Goal: Transaction & Acquisition: Purchase product/service

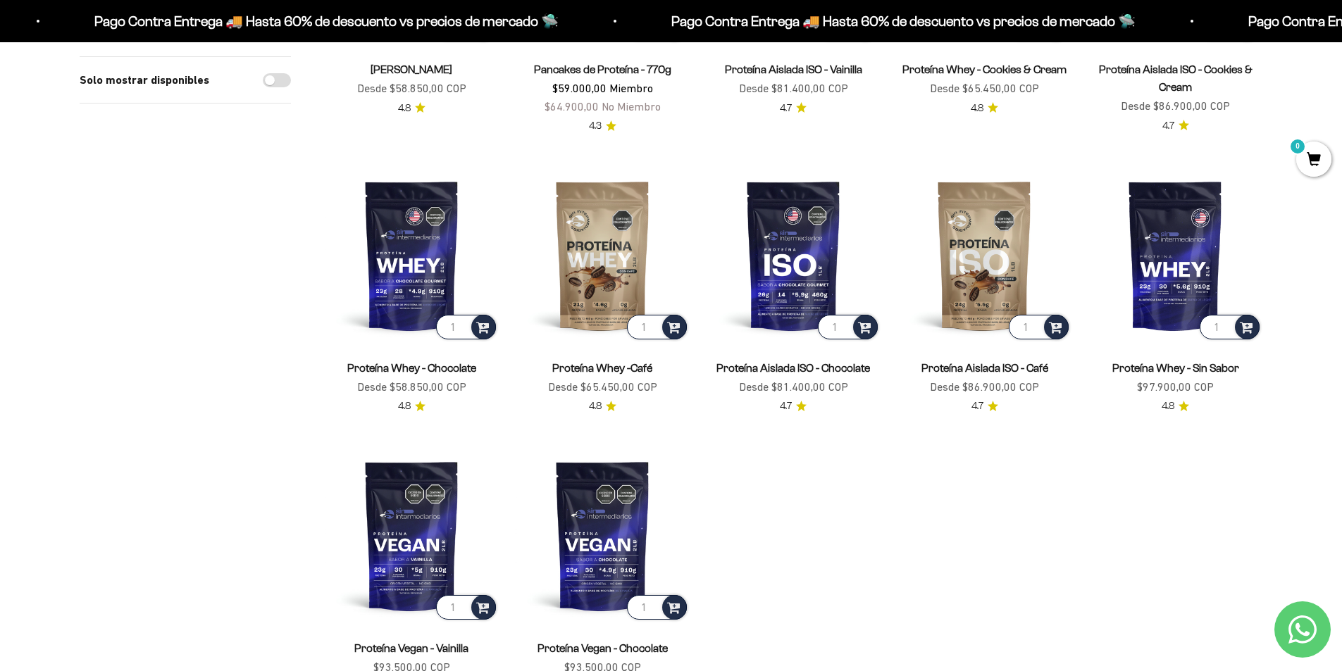
scroll to position [493, 0]
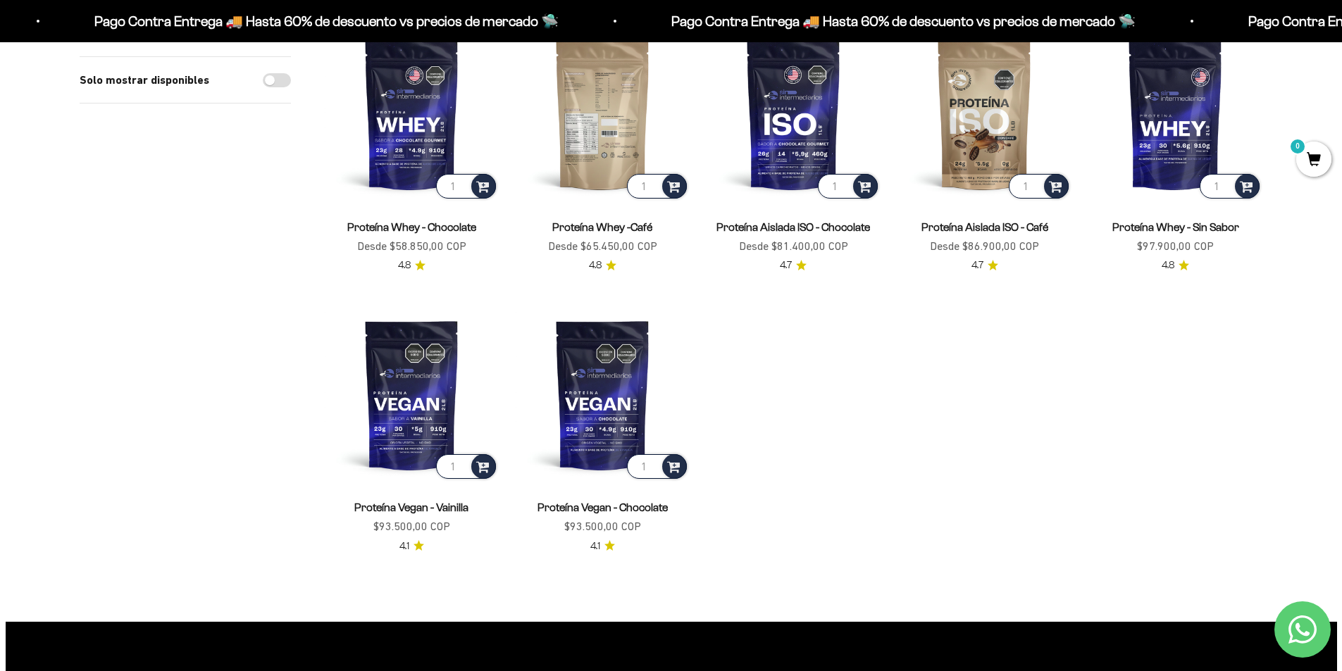
click at [565, 111] on img at bounding box center [602, 114] width 174 height 174
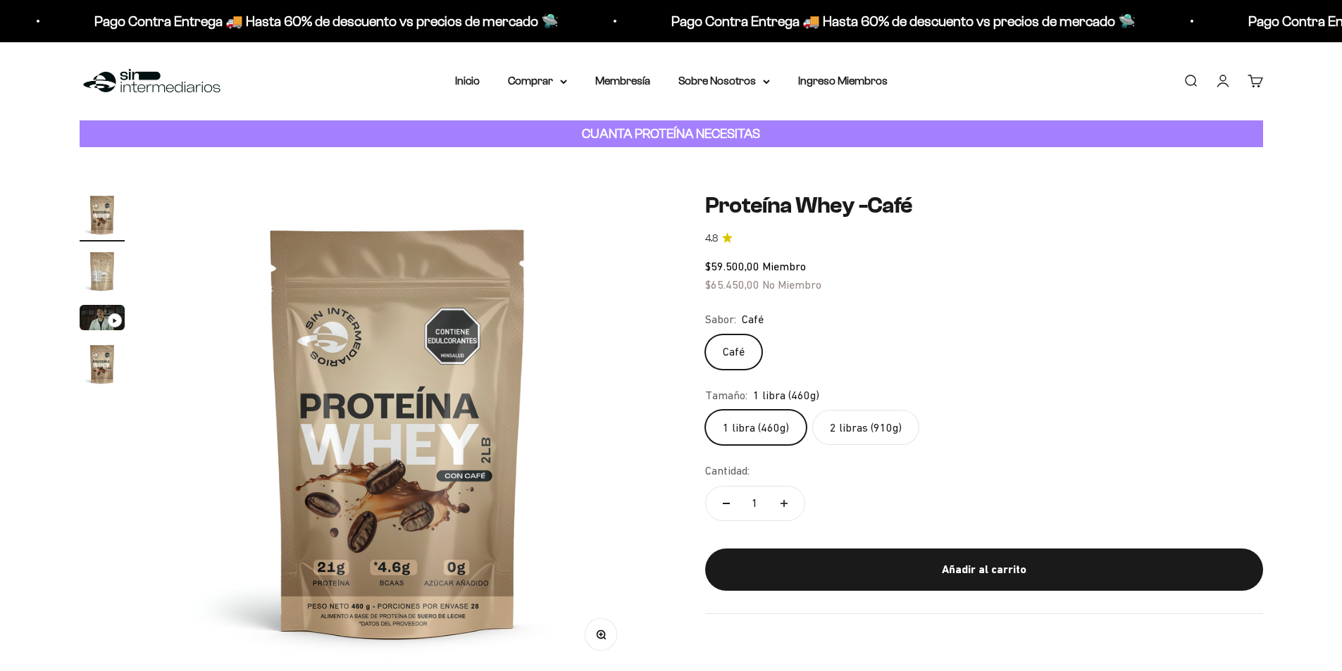
click at [104, 265] on img "Ir al artículo 2" at bounding box center [102, 271] width 45 height 45
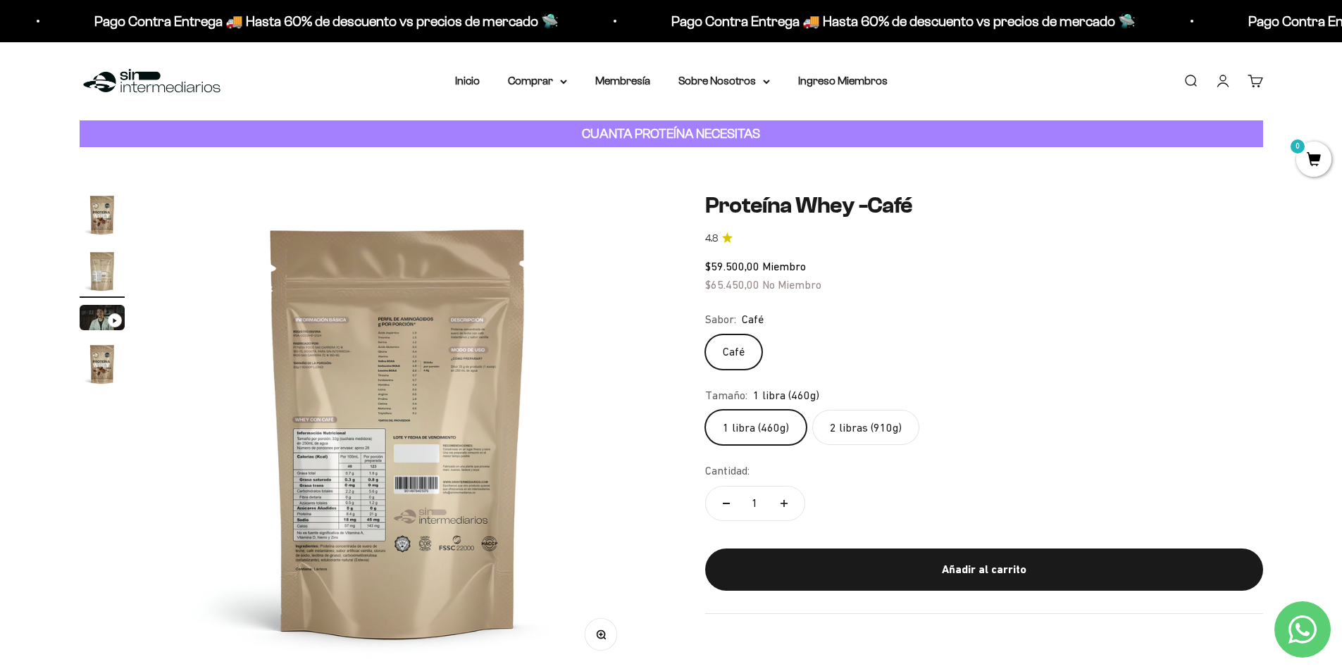
click at [356, 389] on img at bounding box center [397, 431] width 479 height 479
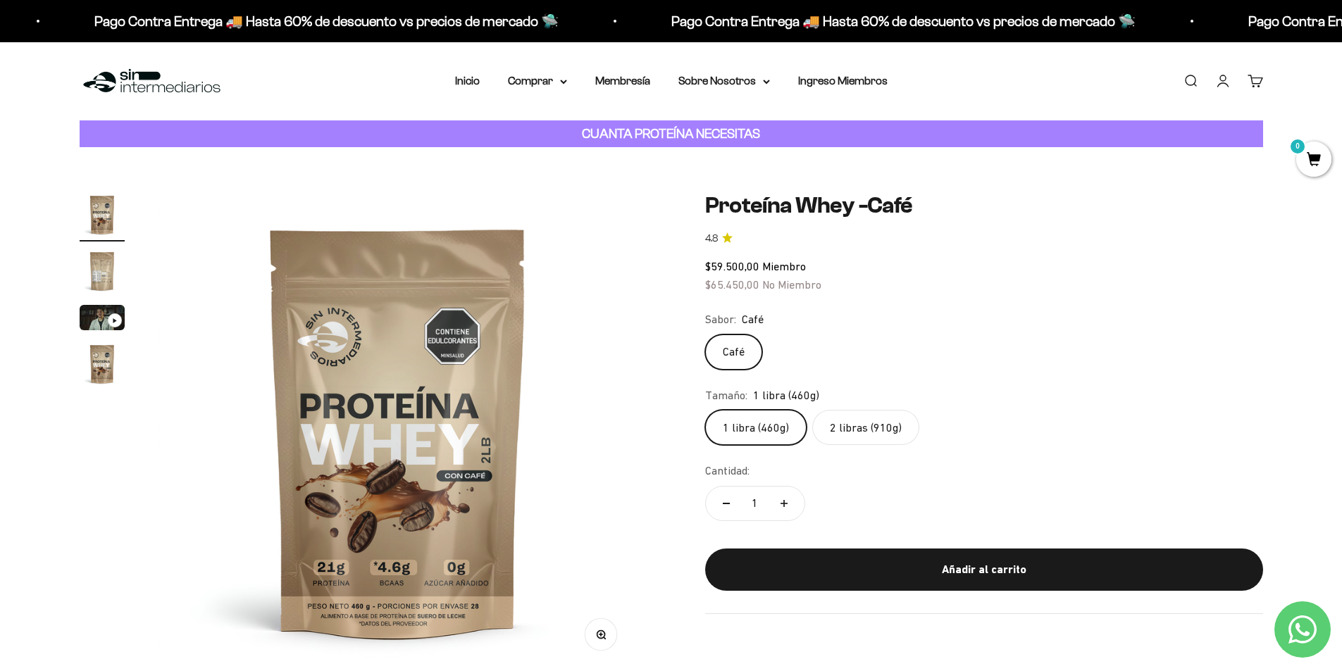
click at [547, 396] on img at bounding box center [397, 431] width 479 height 479
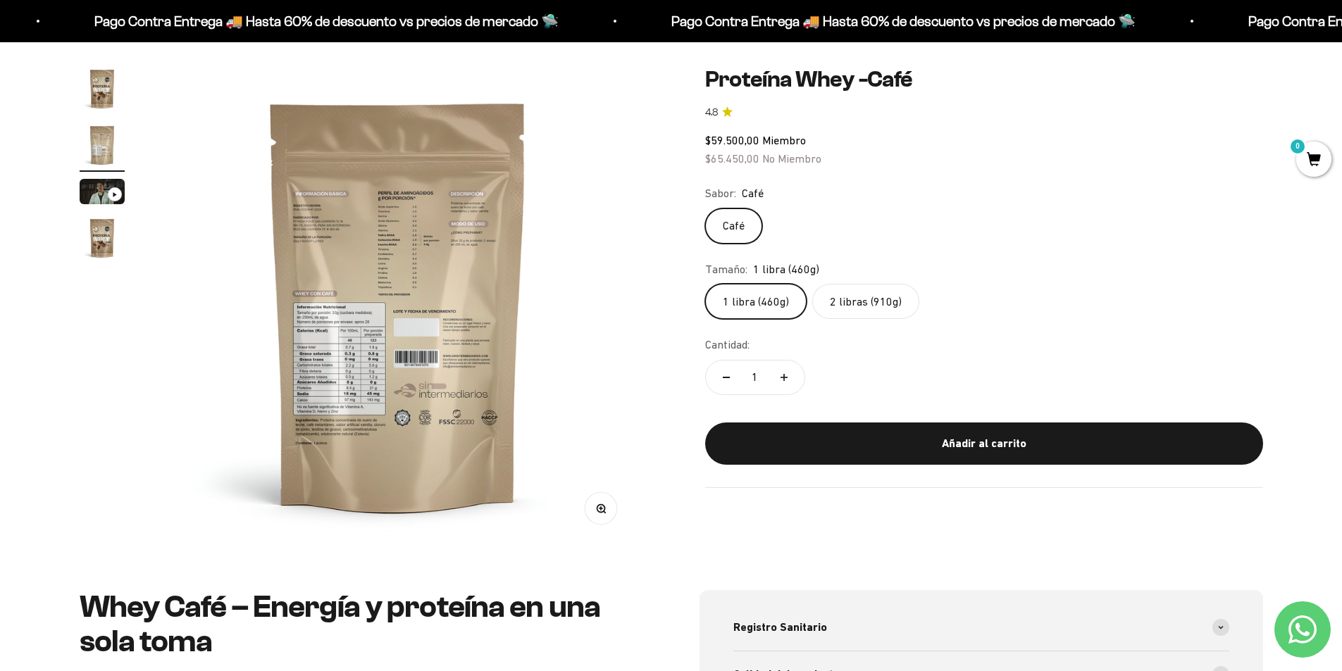
scroll to position [141, 0]
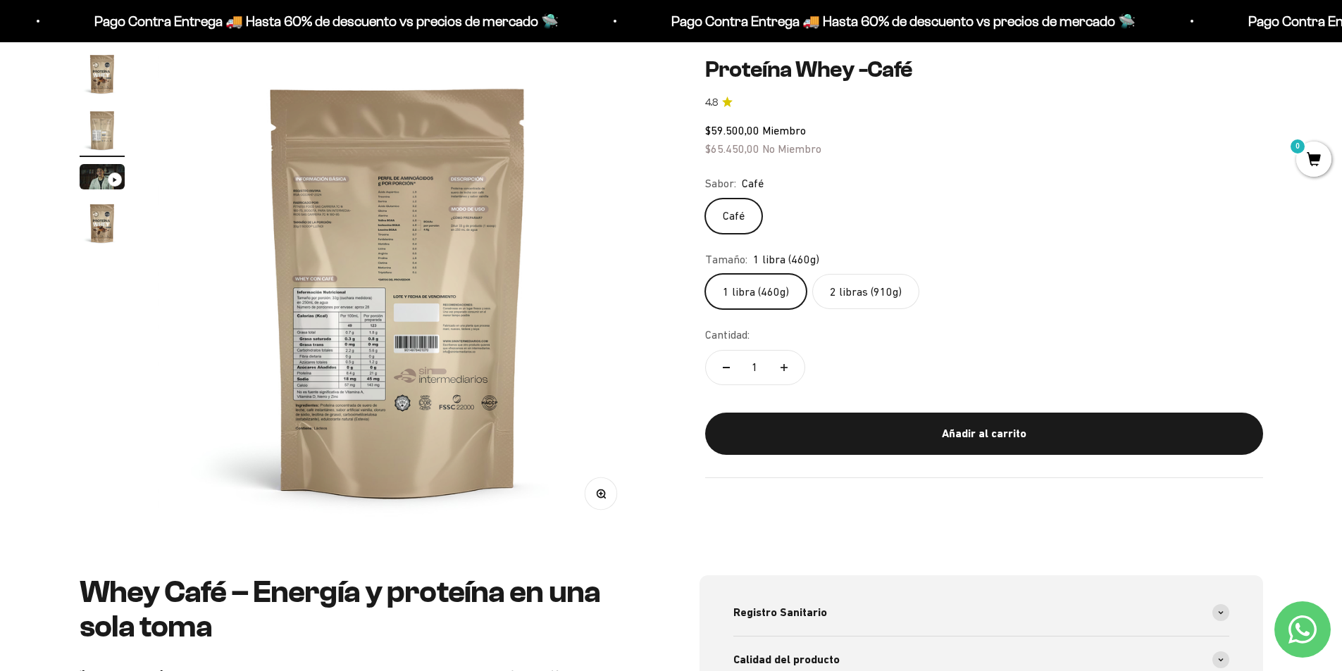
click at [607, 495] on button "Zoom" at bounding box center [600, 494] width 32 height 32
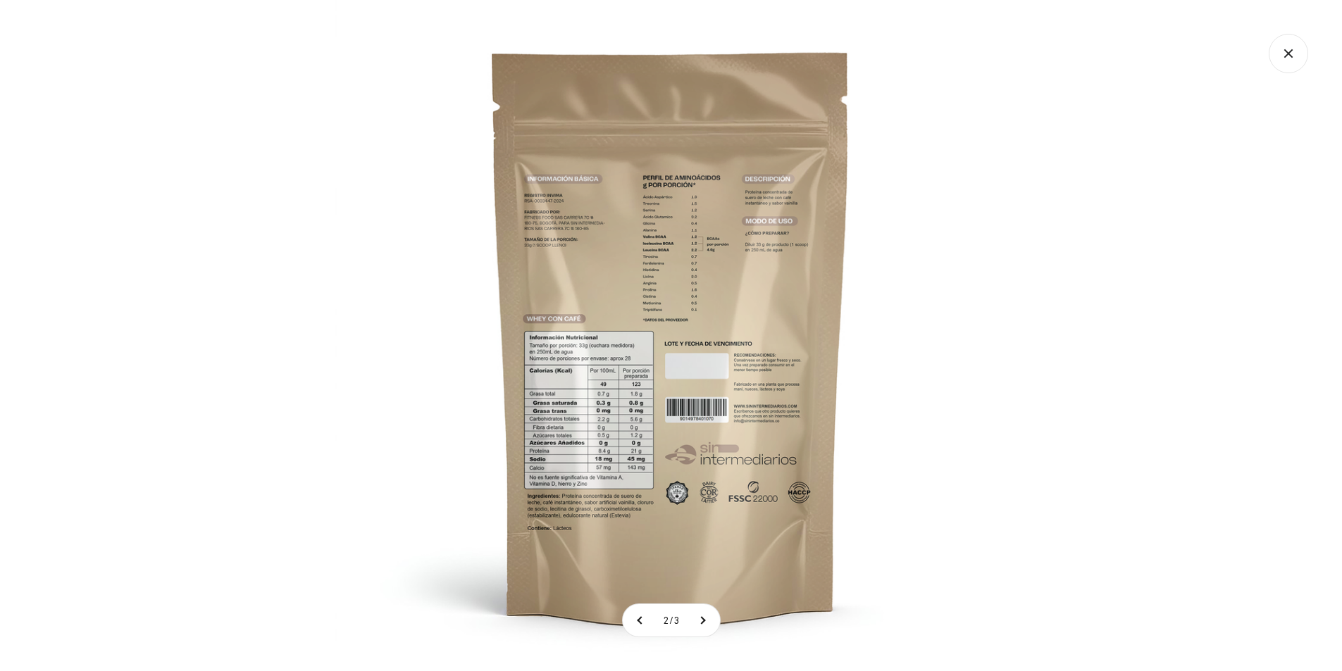
click at [665, 207] on img at bounding box center [670, 335] width 671 height 671
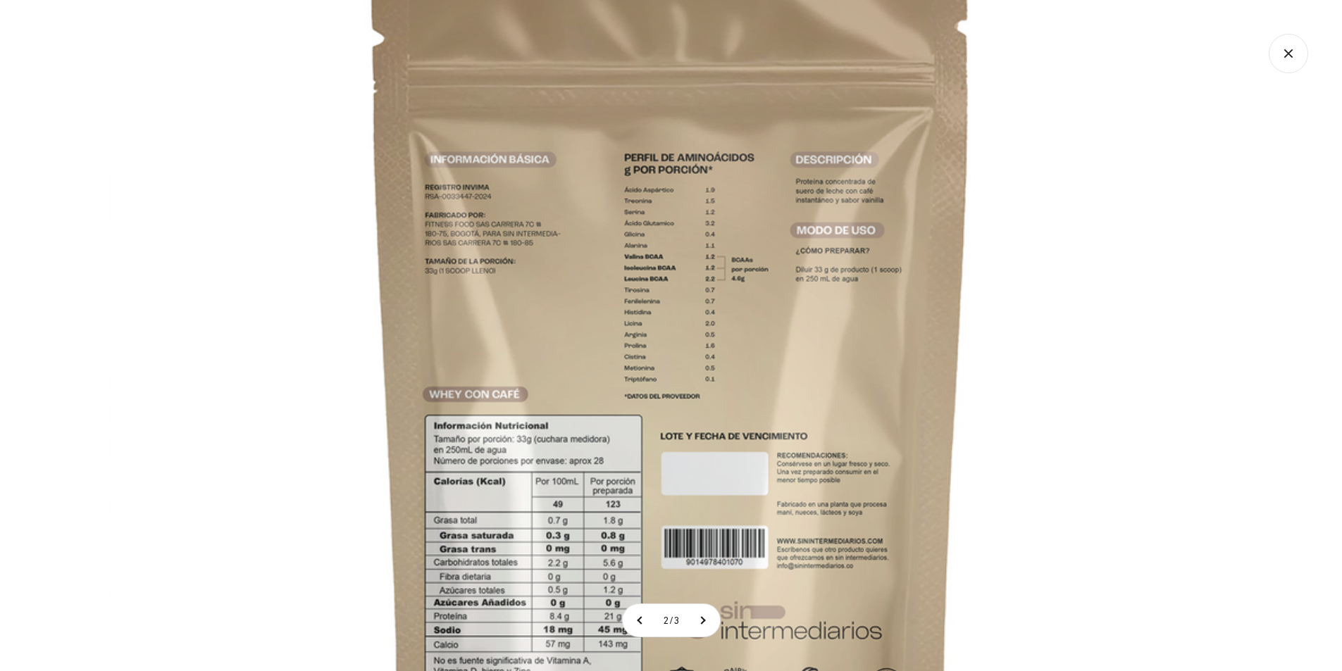
click at [701, 244] on img at bounding box center [671, 422] width 1127 height 1127
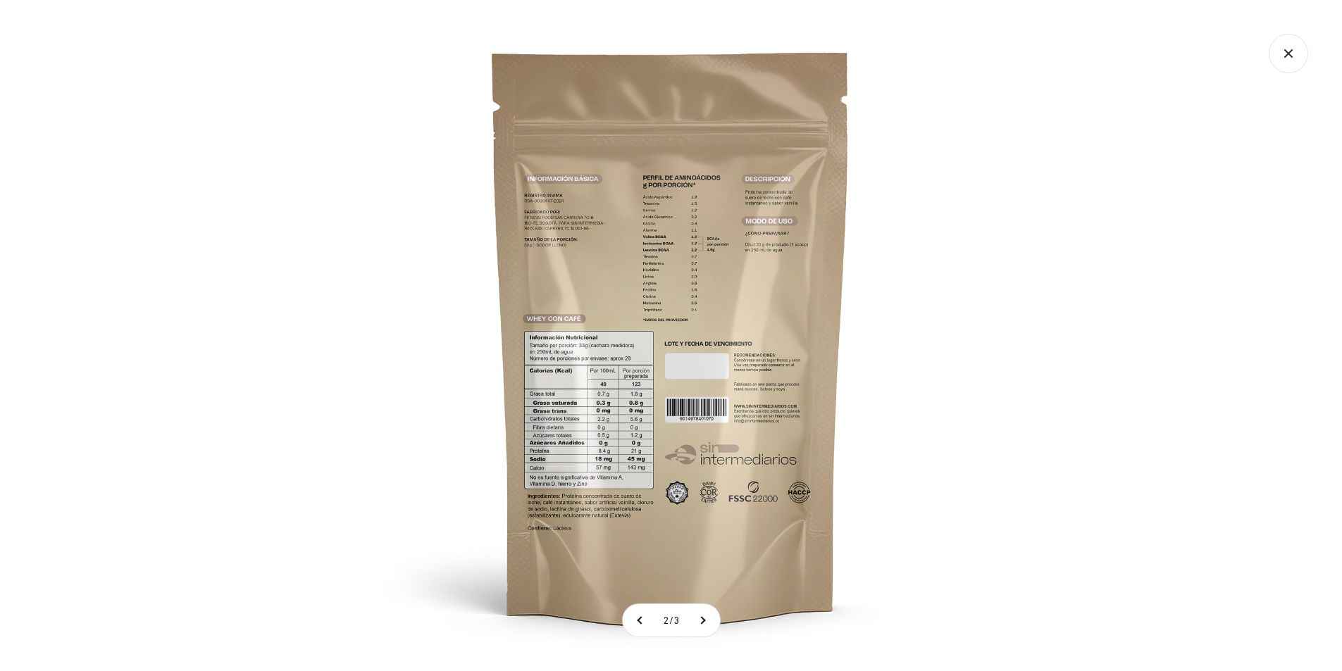
click at [1014, 174] on div at bounding box center [671, 335] width 1342 height 671
